Goal: Check status: Check status

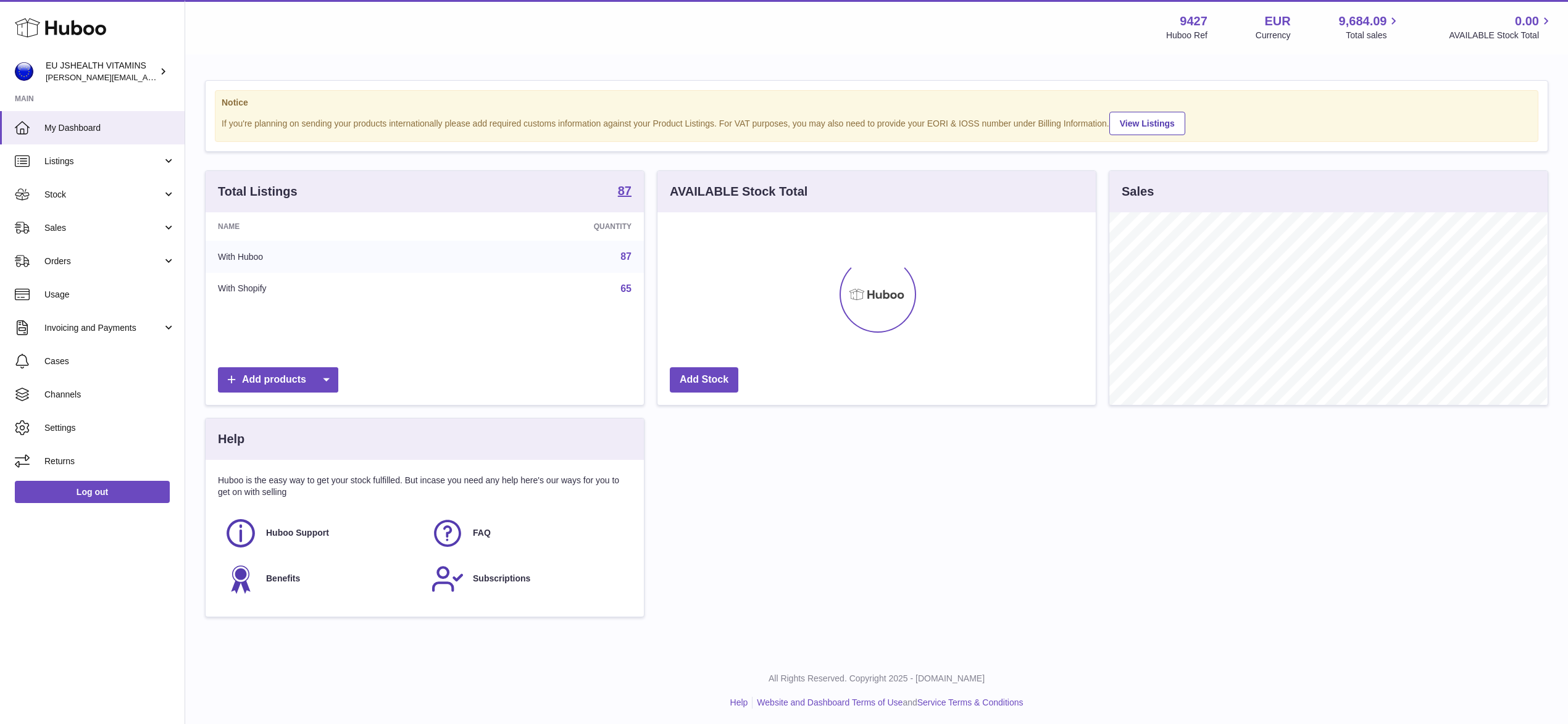
scroll to position [192, 437]
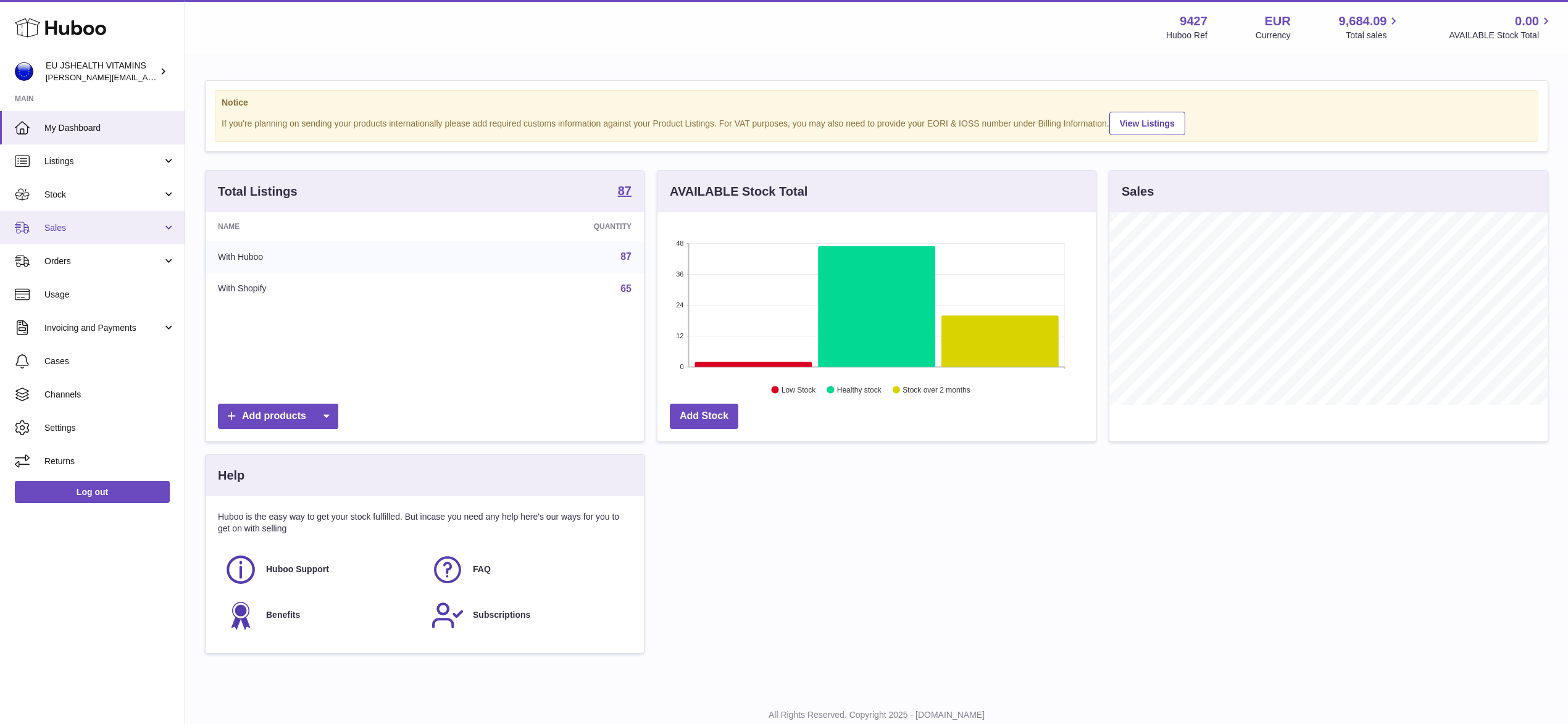
click at [99, 228] on span "Sales" at bounding box center [103, 227] width 118 height 12
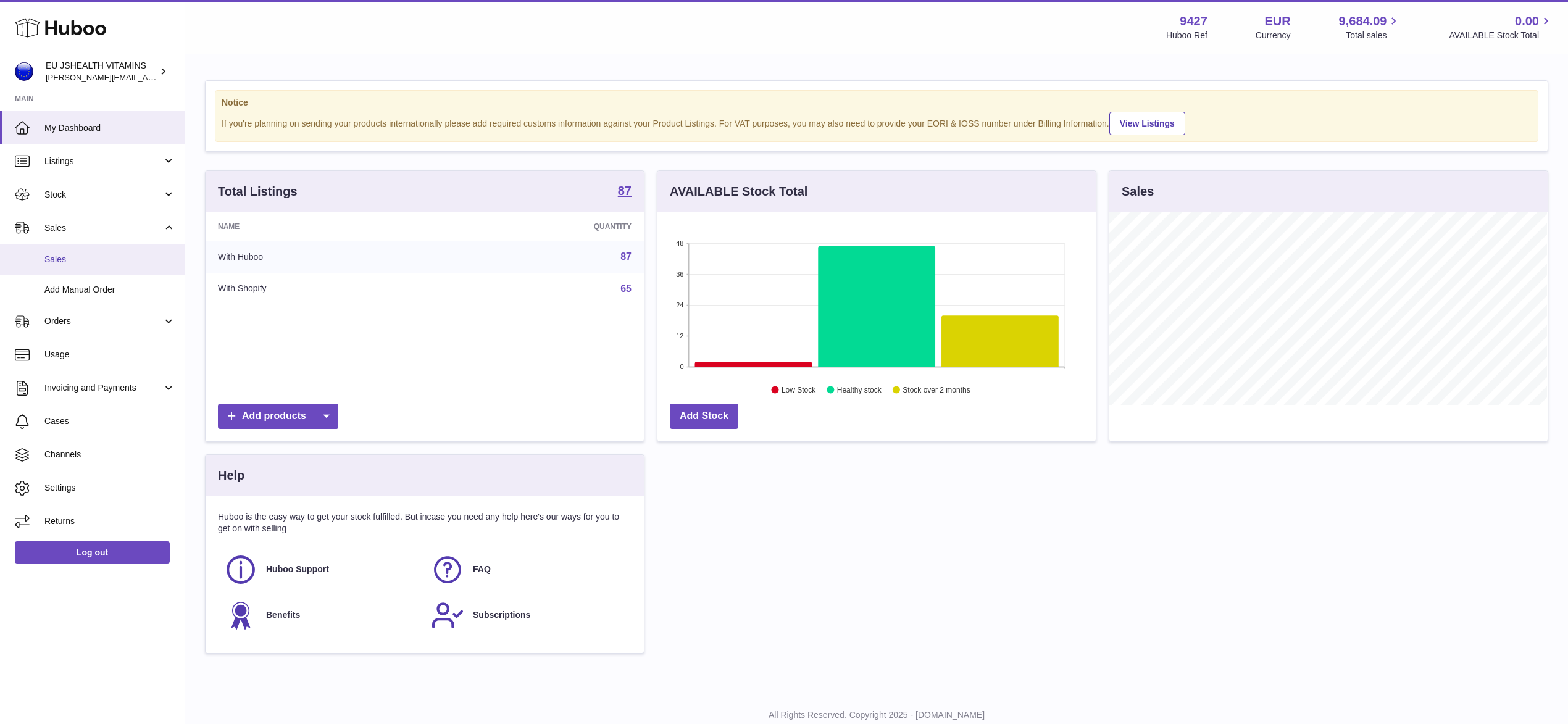
click at [135, 256] on span "Sales" at bounding box center [110, 259] width 131 height 12
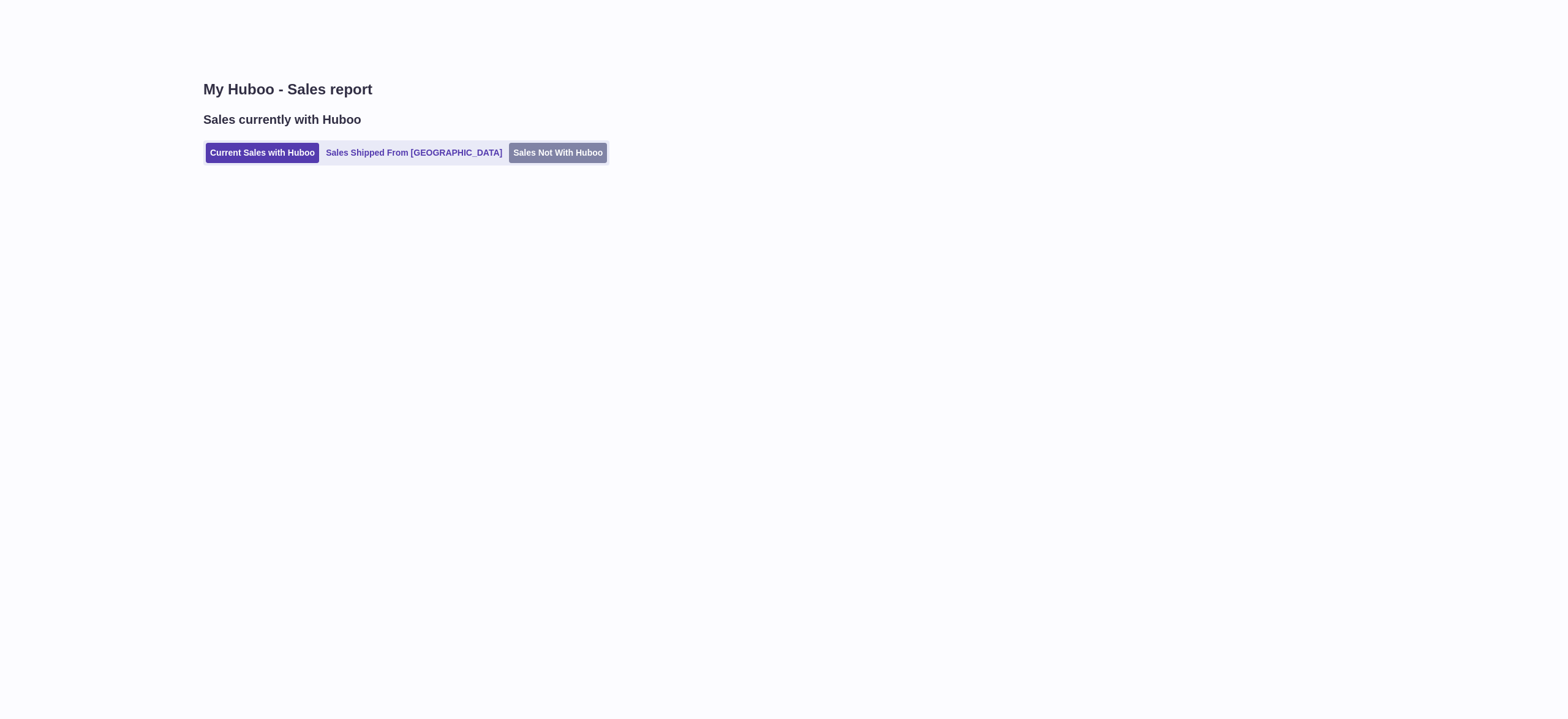
click at [509, 146] on link "Sales Not With Huboo" at bounding box center [558, 152] width 98 height 20
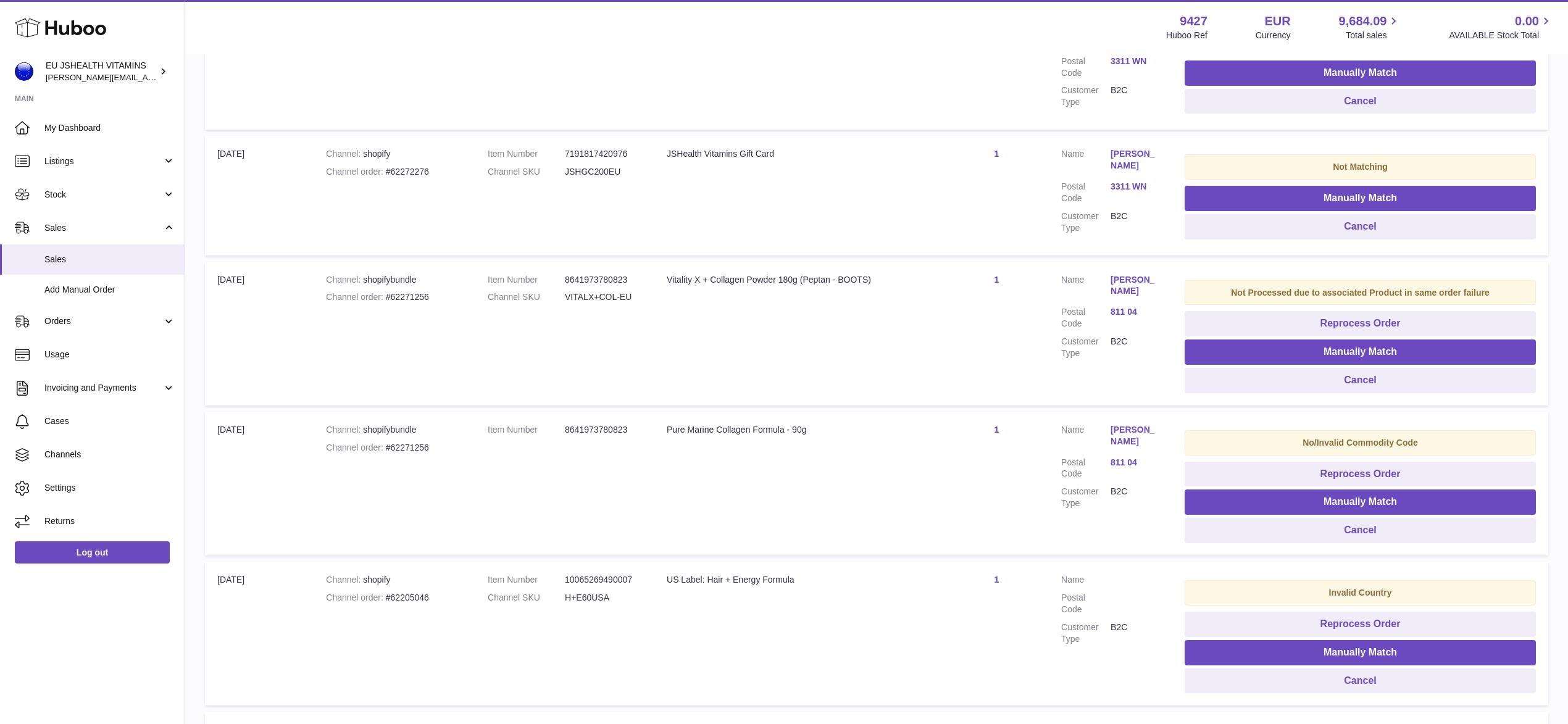
scroll to position [205, 0]
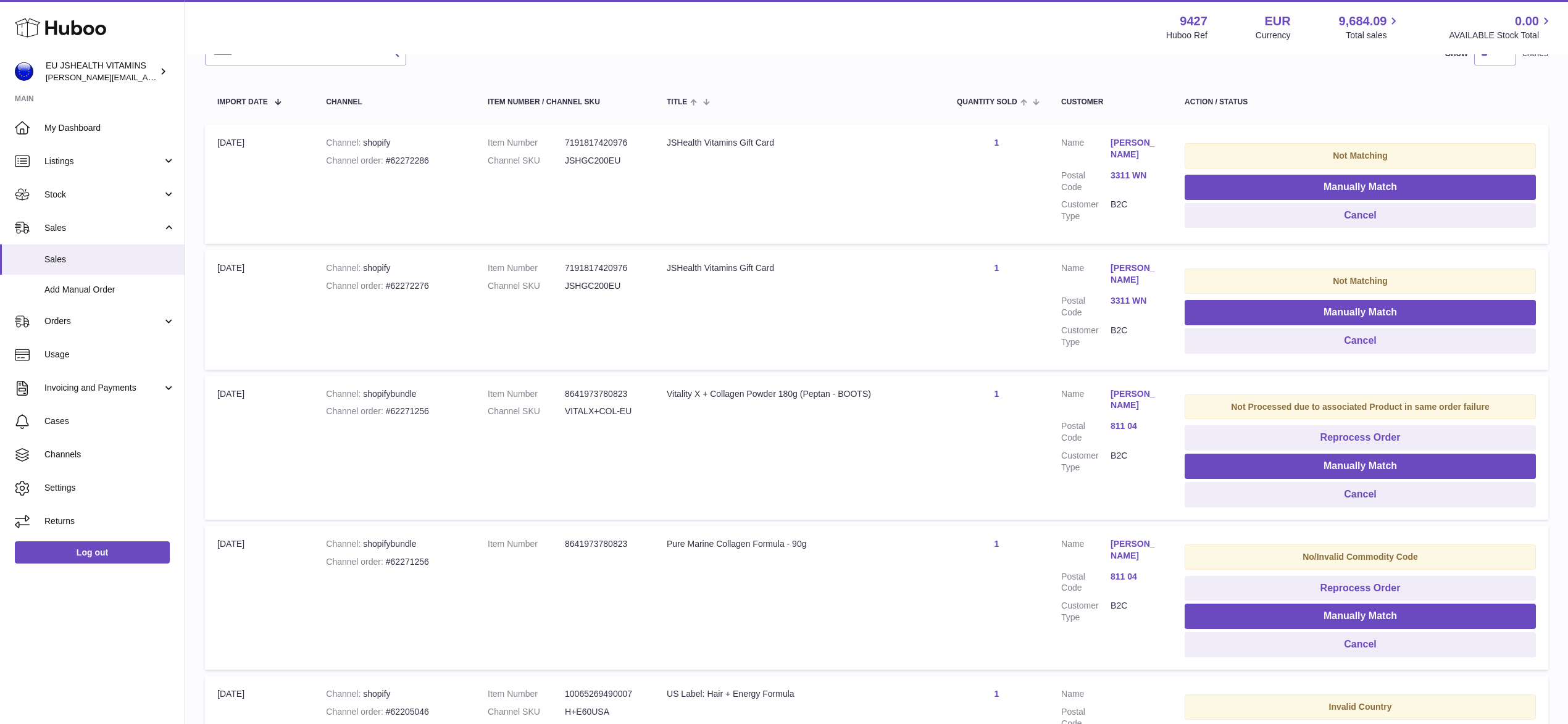
click at [423, 157] on div "Channel order #62272286" at bounding box center [394, 161] width 137 height 12
copy div "62272286"
click at [92, 232] on span "Sales" at bounding box center [103, 227] width 118 height 12
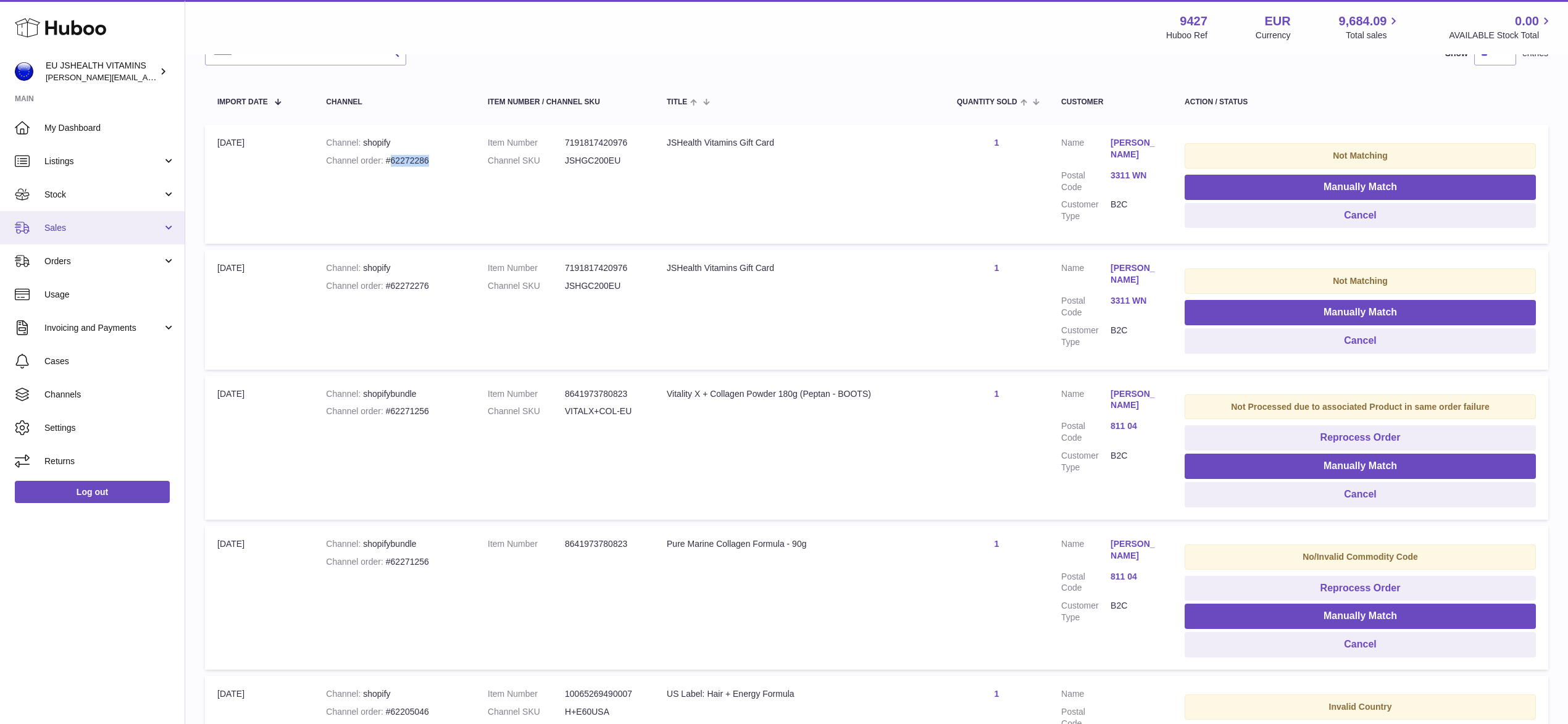
click at [92, 232] on span "Sales" at bounding box center [103, 227] width 118 height 12
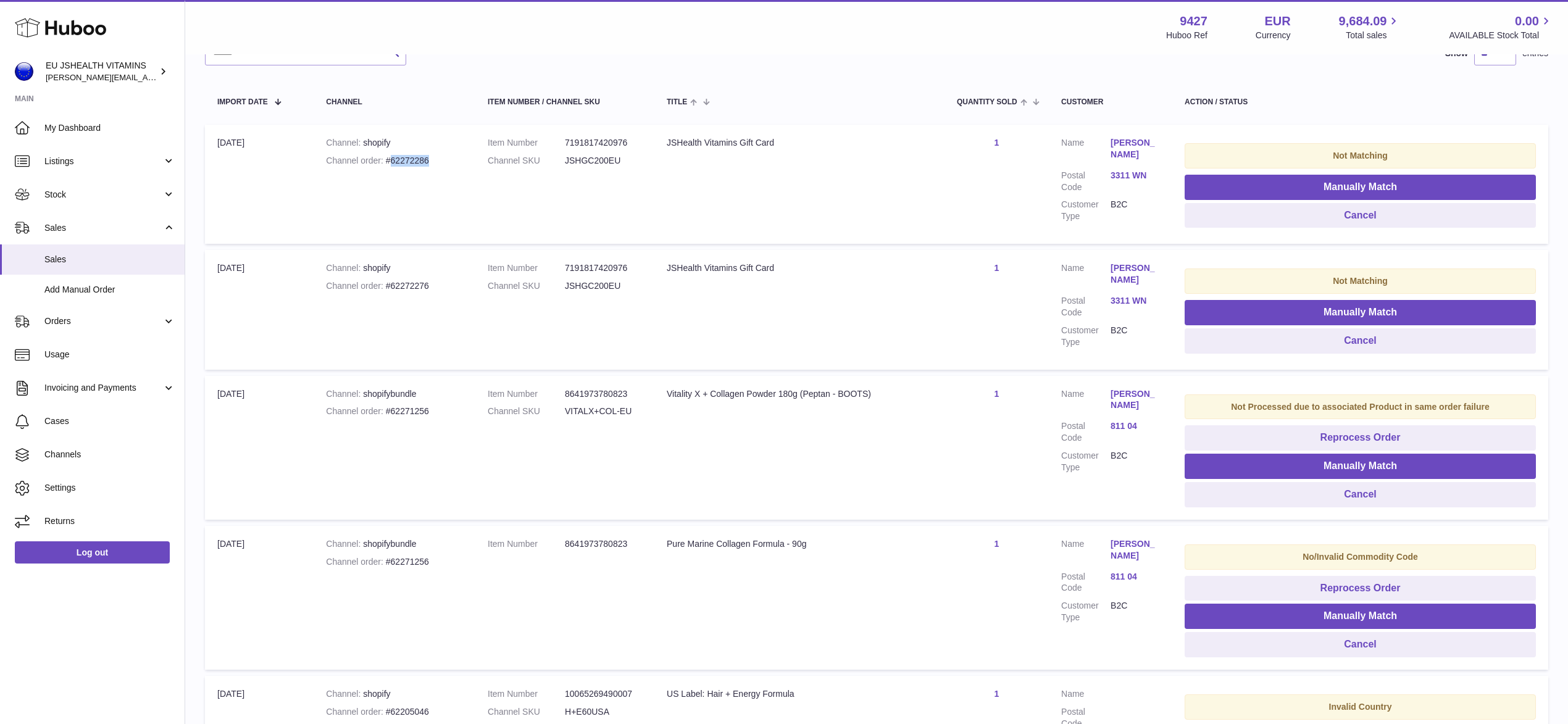
click at [317, 213] on td "Channel shopify Channel order #62272286" at bounding box center [394, 184] width 162 height 119
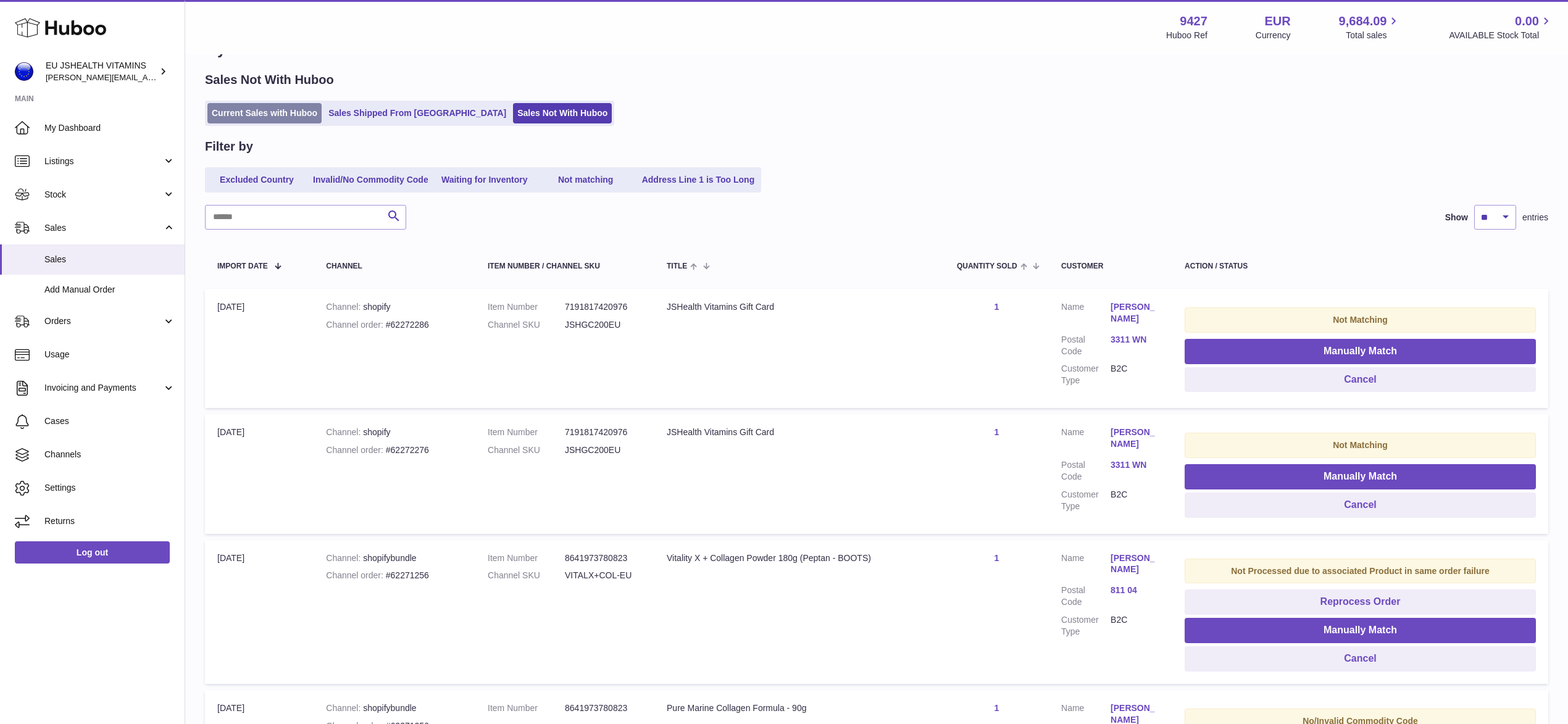
scroll to position [40, 0]
click at [243, 104] on link "Current Sales with Huboo" at bounding box center [264, 113] width 114 height 20
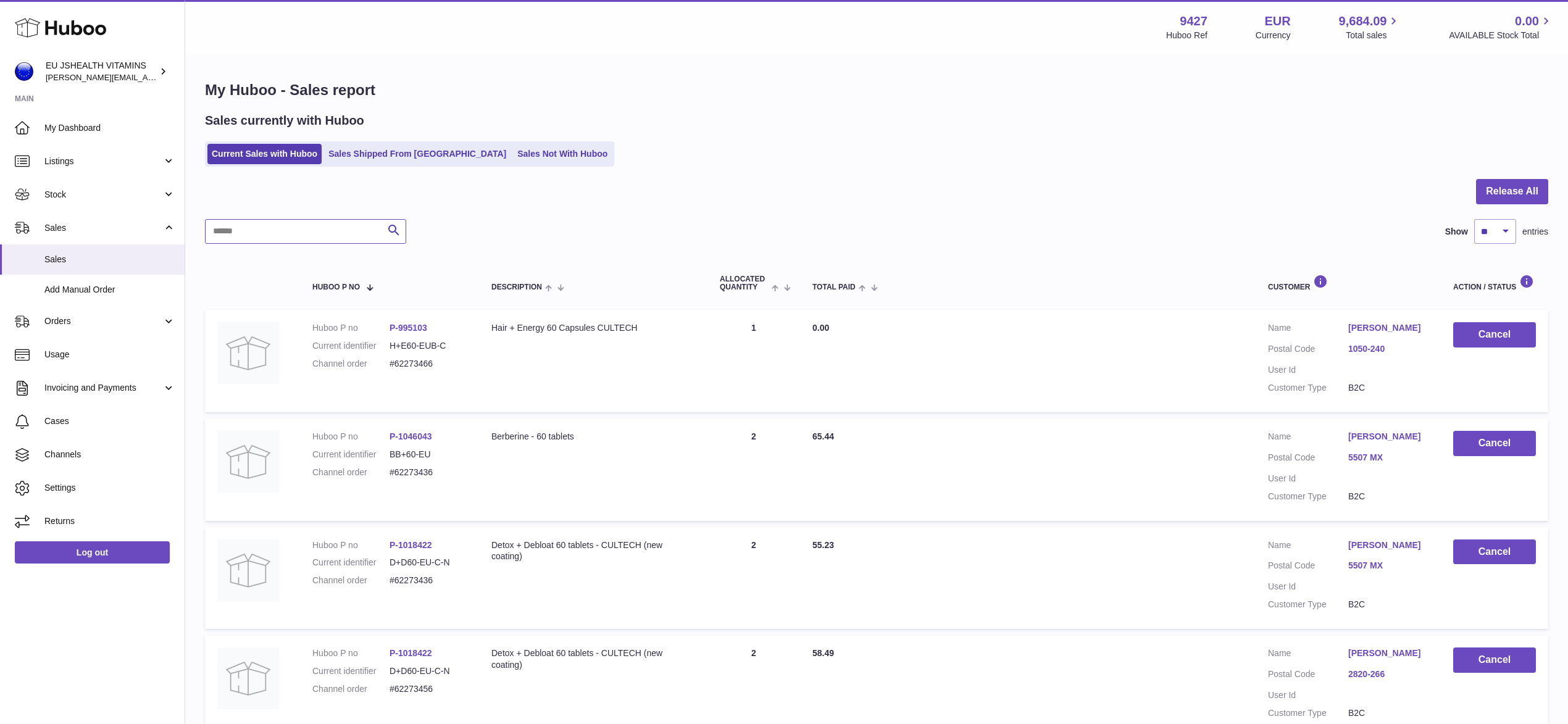
click at [287, 237] on input "text" at bounding box center [306, 231] width 201 height 25
paste input "********"
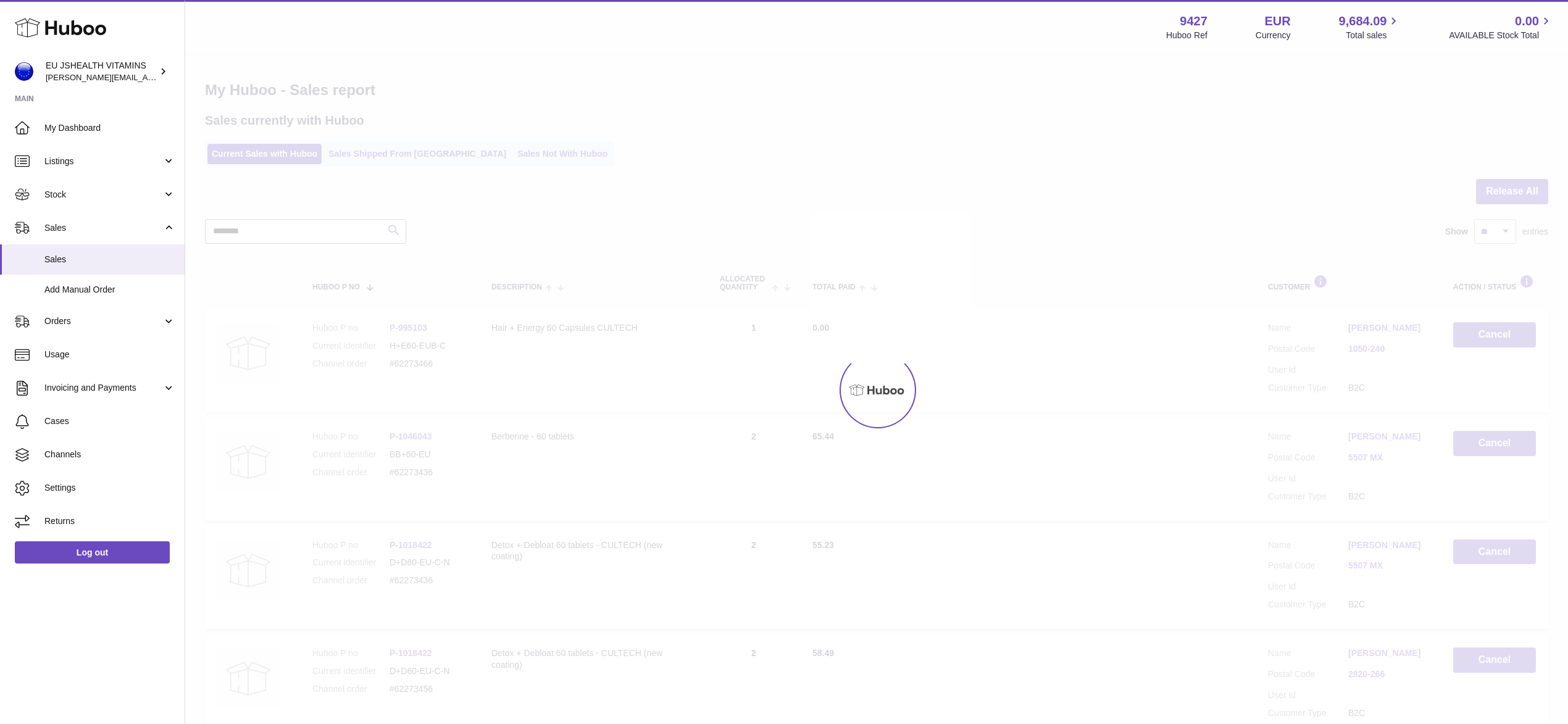
type input "********"
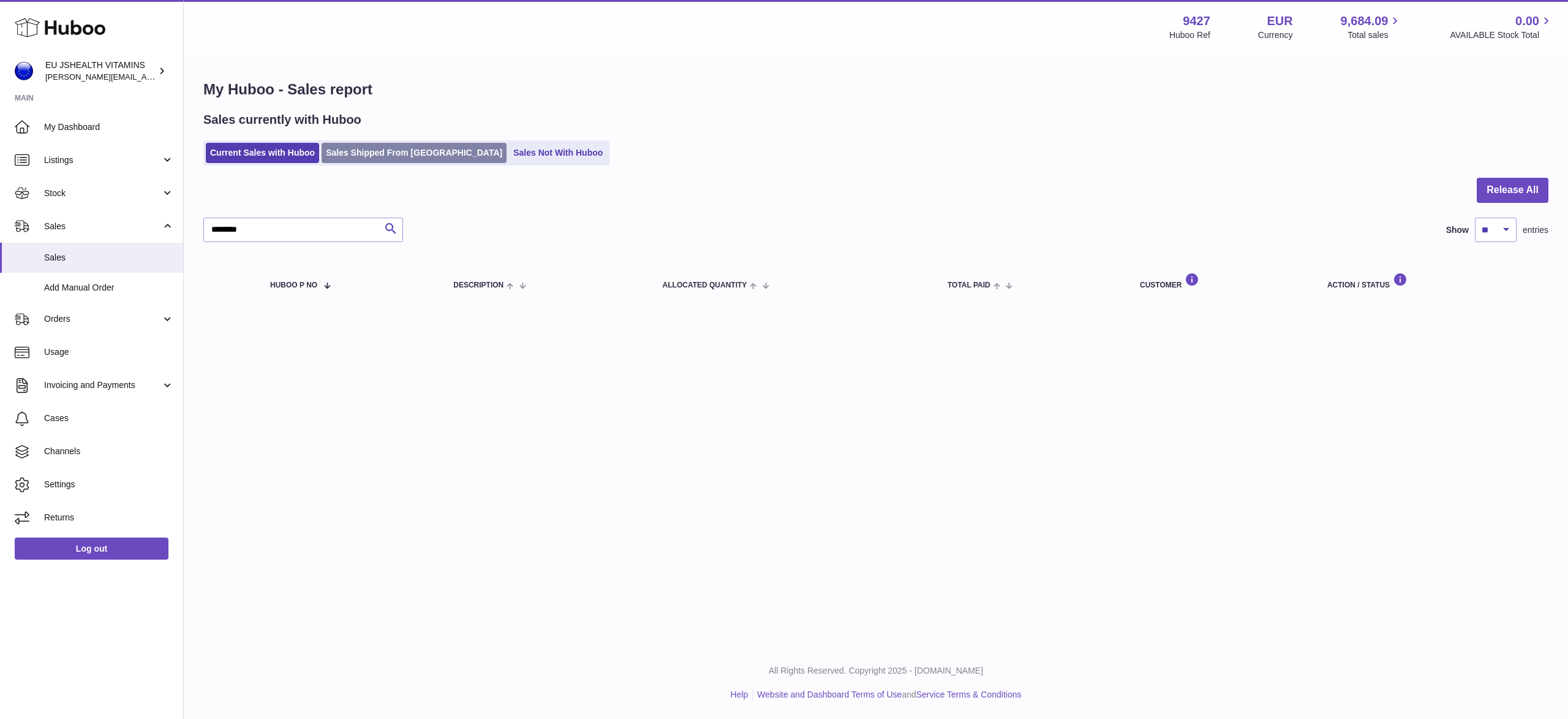
click at [351, 145] on link "Sales Shipped From Huboo" at bounding box center [414, 152] width 185 height 20
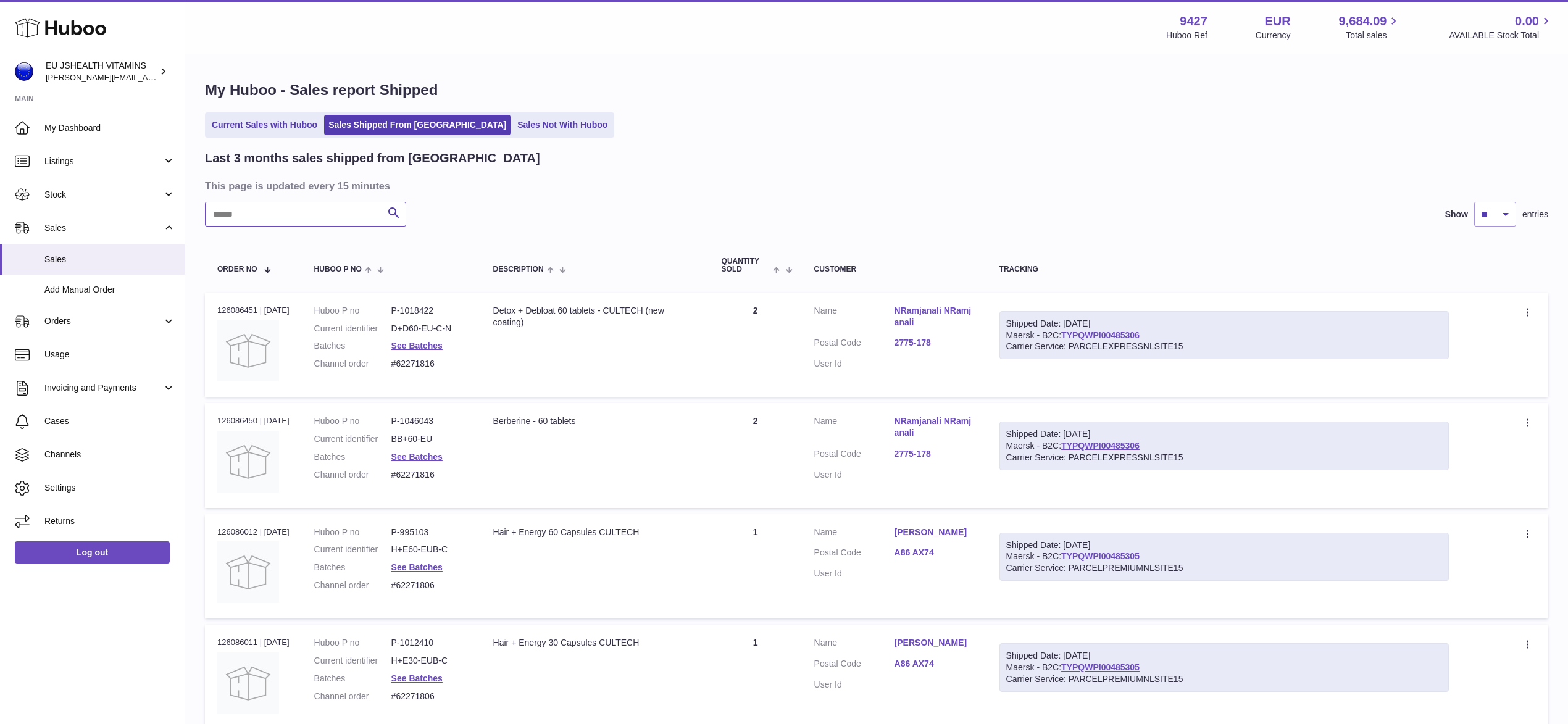
click at [330, 209] on input "text" at bounding box center [306, 214] width 201 height 25
paste input "********"
type input "********"
click at [698, 162] on div "Last 3 months sales shipped from Huboo" at bounding box center [876, 158] width 1343 height 17
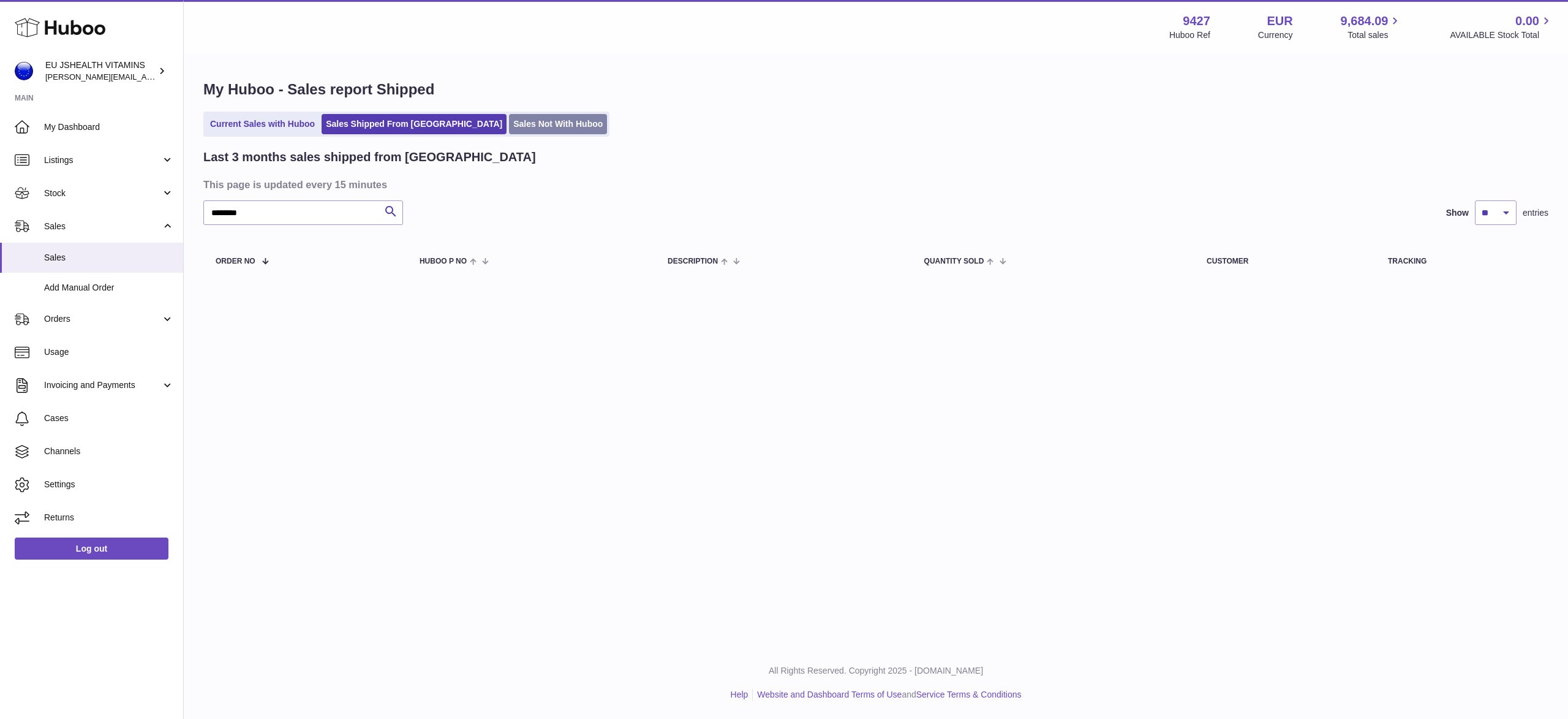
click at [509, 124] on link "Sales Not With Huboo" at bounding box center [558, 124] width 98 height 20
